Goal: Transaction & Acquisition: Purchase product/service

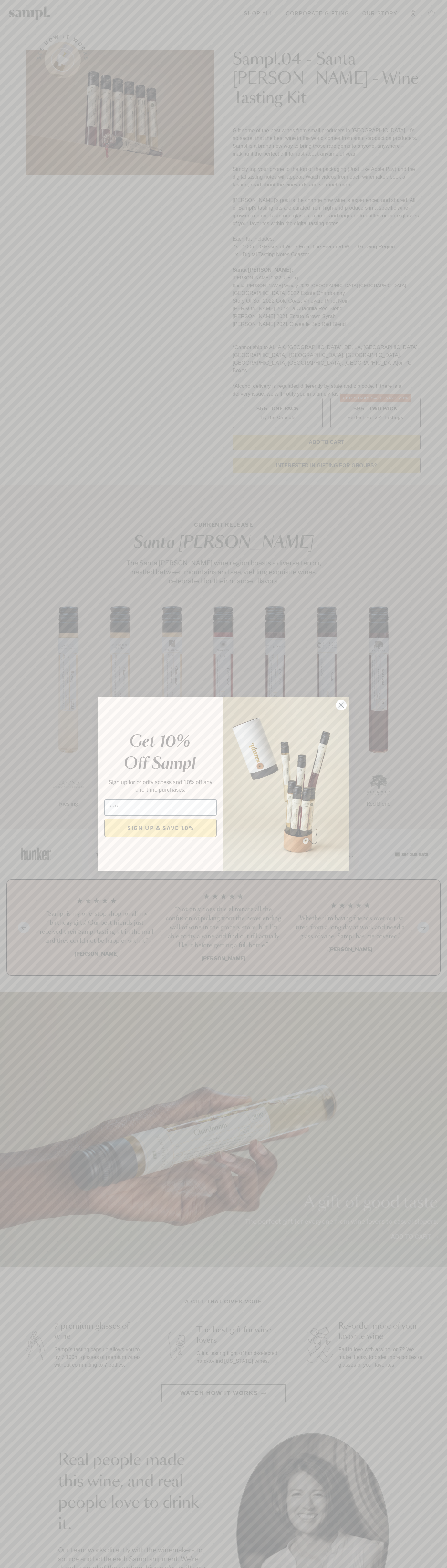
click at [341, 705] on icon "Close dialog" at bounding box center [341, 705] width 4 height 4
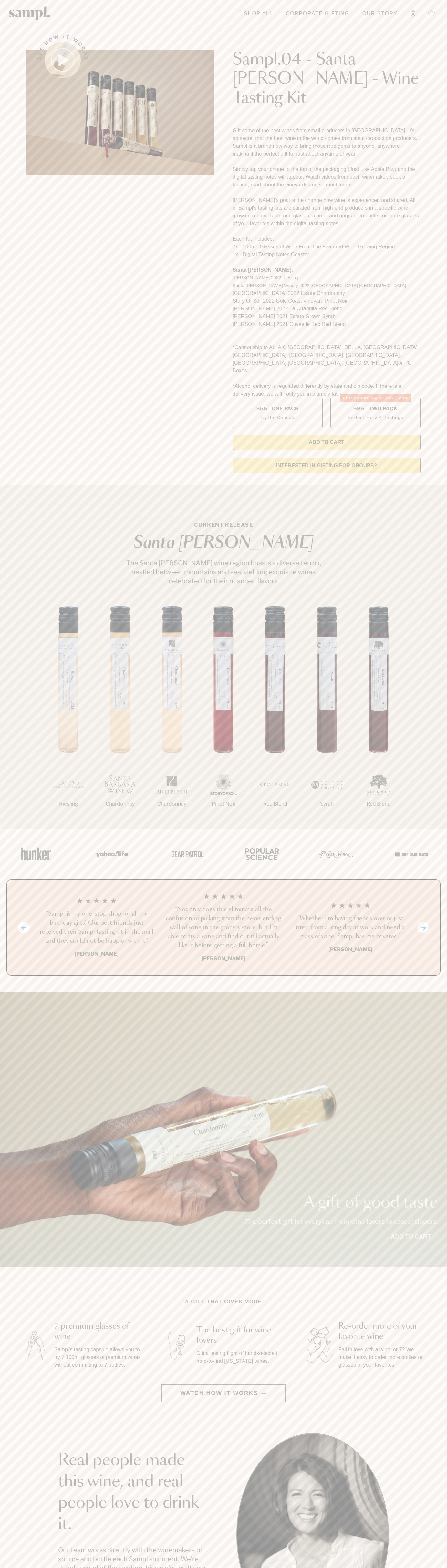
click at [310, 4] on header "Toggle navigation menu Shop All Corporate Gifting Our Story Account Story Shop …" at bounding box center [224, 14] width 447 height 27
click at [434, 992] on div "A gift of good taste The perfect gift for everyone from wine lovers to casual s…" at bounding box center [224, 1129] width 447 height 275
click at [271, 1568] on html "Skip to main content Toggle navigation menu Shop All Corporate Gifting Our Stor…" at bounding box center [224, 1305] width 447 height 2609
click at [7, 1172] on div "A gift of good taste The perfect gift for everyone from wine lovers to casual s…" at bounding box center [224, 1129] width 447 height 275
click at [375, 398] on label "Christmas SALE! Save 20% $95 - Two Pack Perfect For 2-4 Tastings" at bounding box center [376, 413] width 90 height 30
